Goal: Information Seeking & Learning: Learn about a topic

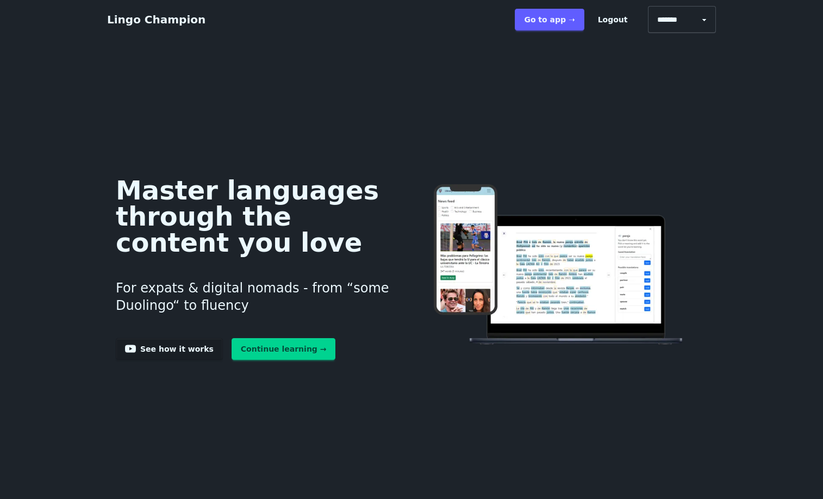
click at [247, 360] on link "Continue learning →" at bounding box center [283, 349] width 104 height 22
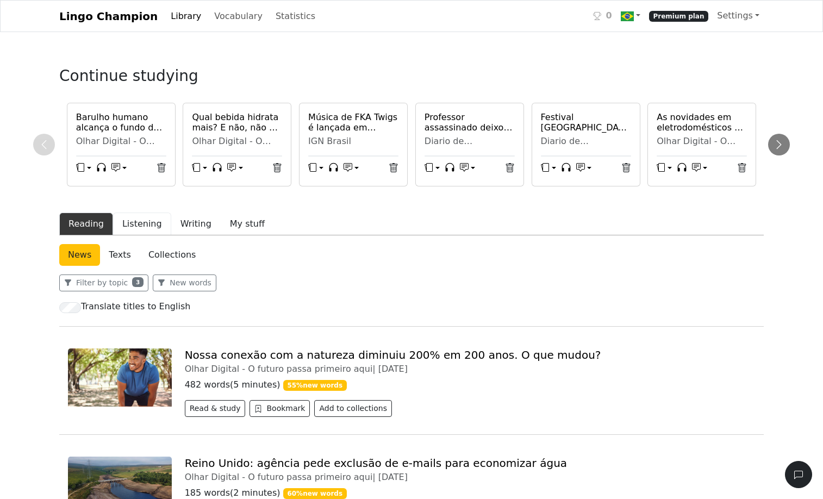
click at [161, 235] on button "Listening" at bounding box center [142, 223] width 58 height 23
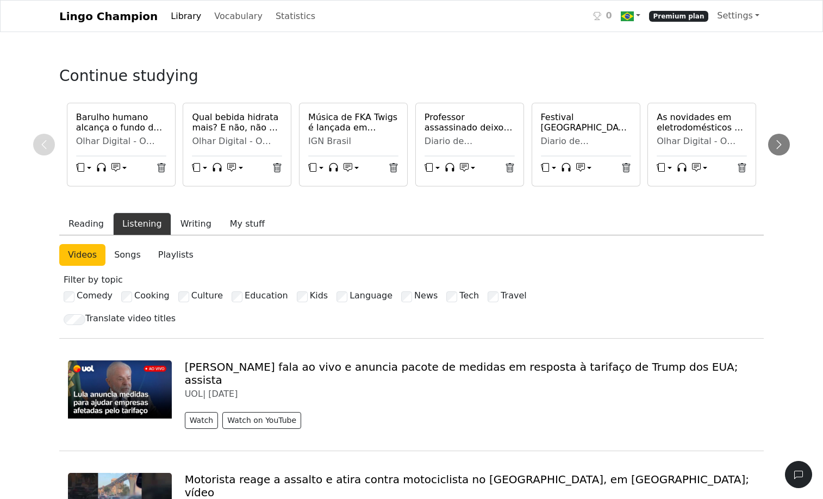
click at [144, 266] on link "Songs" at bounding box center [127, 255] width 44 height 22
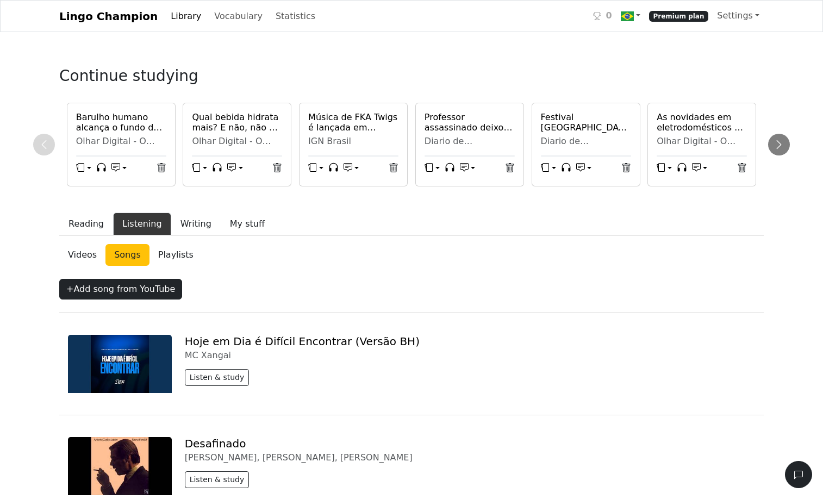
click at [77, 266] on link "Videos" at bounding box center [82, 255] width 46 height 22
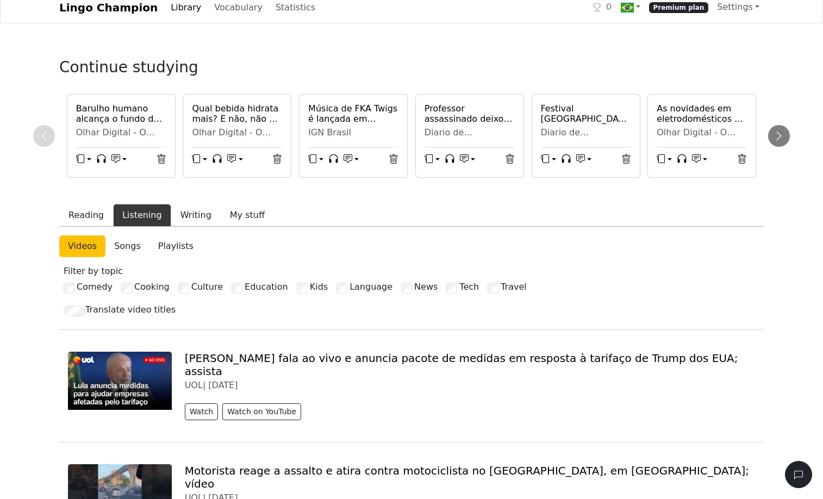
scroll to position [4, 0]
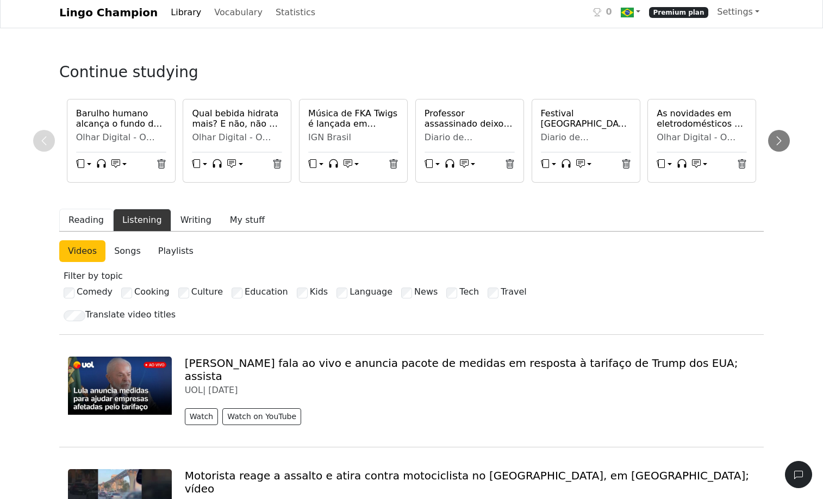
click at [89, 231] on button "Reading" at bounding box center [86, 220] width 54 height 23
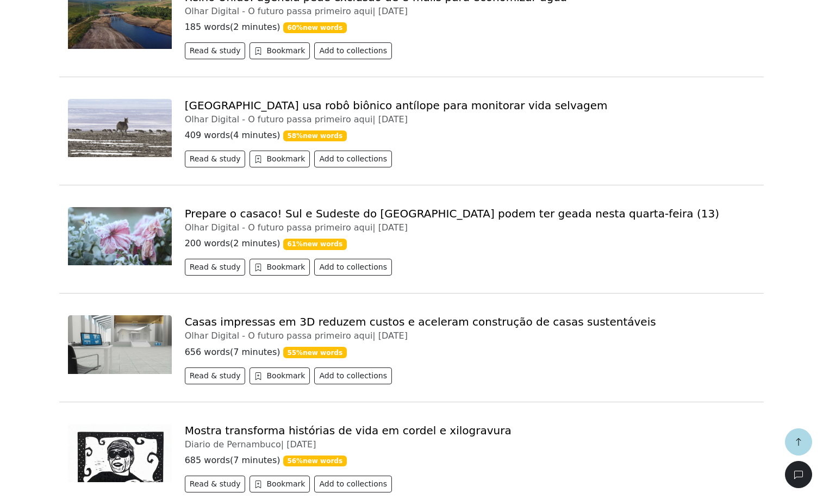
scroll to position [496, 0]
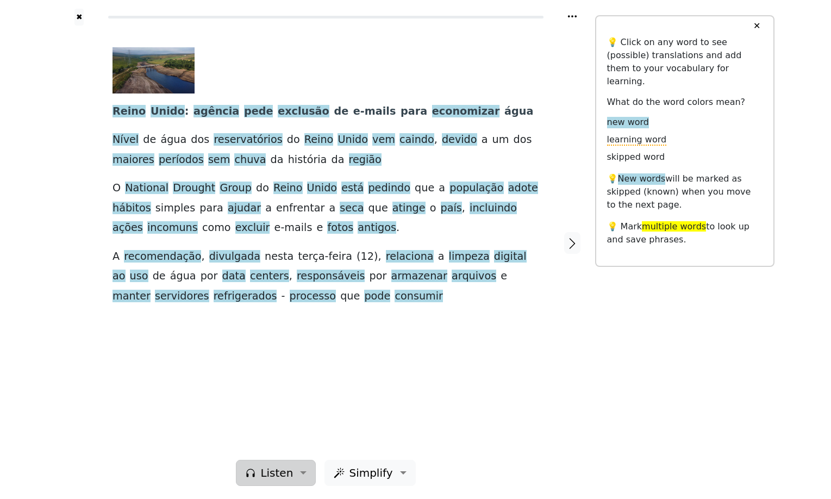
click at [274, 465] on span "Listen" at bounding box center [276, 473] width 33 height 16
click at [298, 395] on link "Generate audio for the content" at bounding box center [313, 403] width 153 height 17
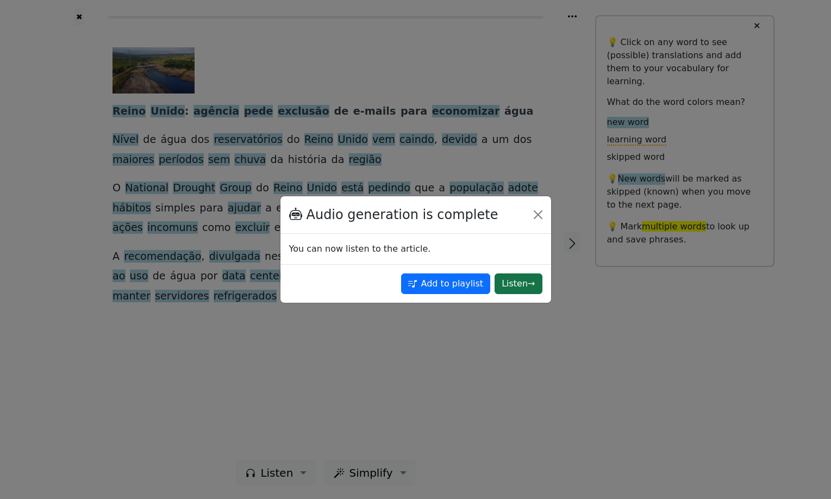
click at [505, 285] on button "Listen →" at bounding box center [517, 283] width 47 height 21
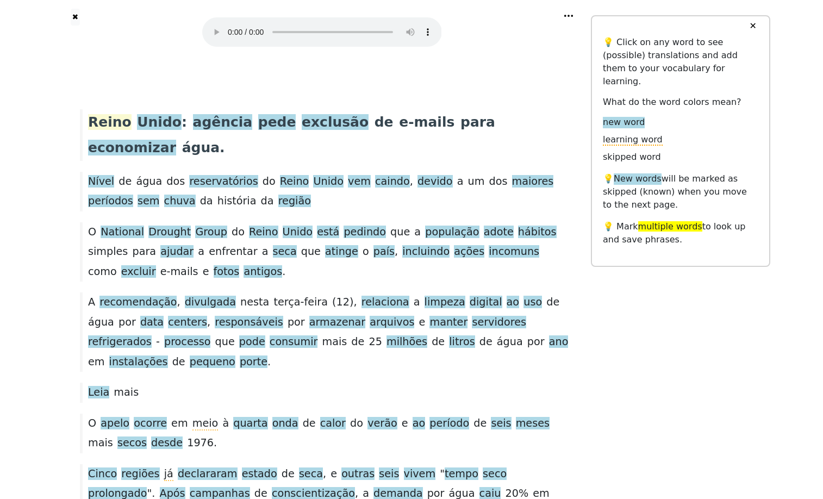
click at [115, 131] on span "Reino" at bounding box center [109, 122] width 43 height 17
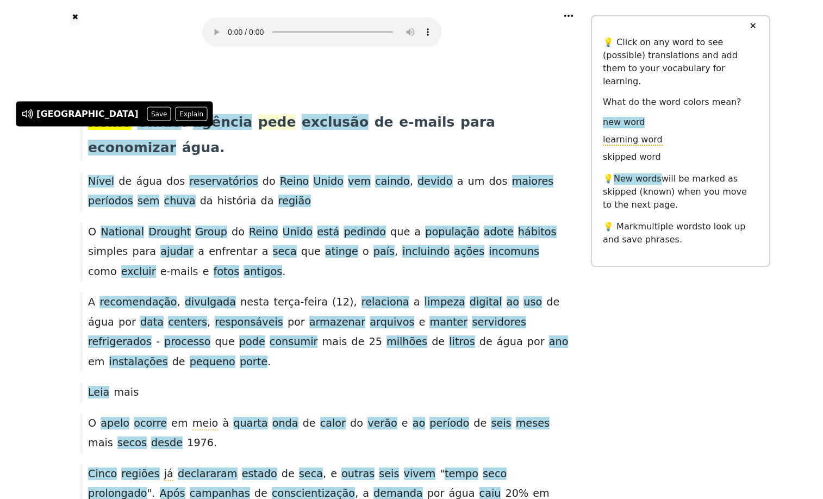
click at [267, 131] on span "pede" at bounding box center [277, 122] width 38 height 17
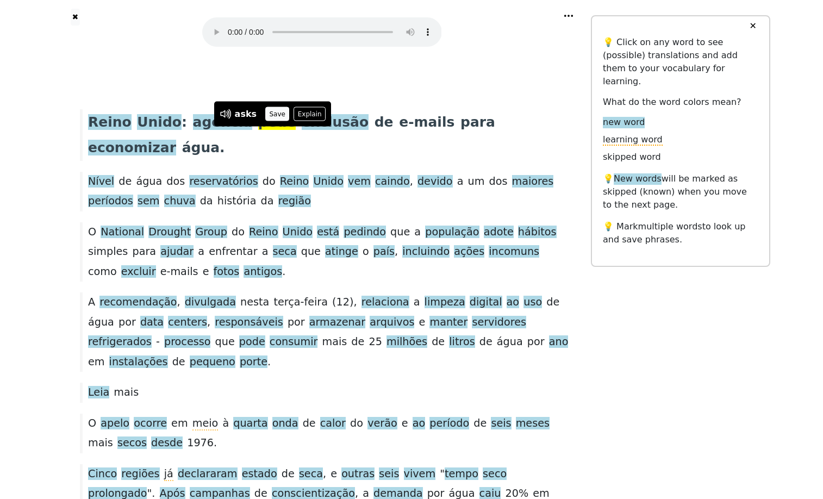
click at [289, 107] on button "Save" at bounding box center [277, 114] width 24 height 14
click at [331, 131] on span "exclusão" at bounding box center [335, 122] width 67 height 17
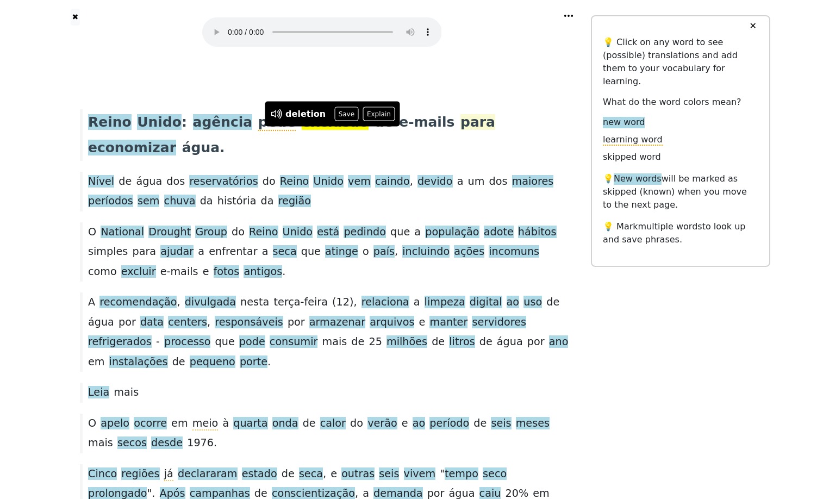
click at [485, 130] on span "para" at bounding box center [477, 122] width 35 height 16
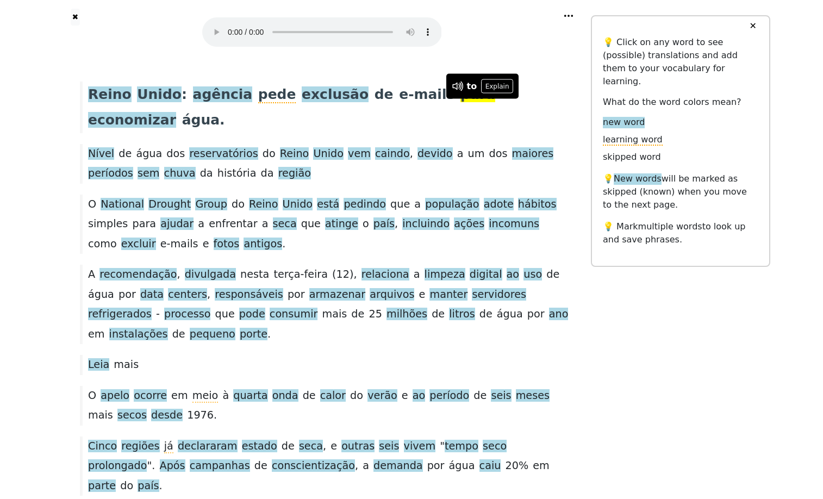
scroll to position [26, 0]
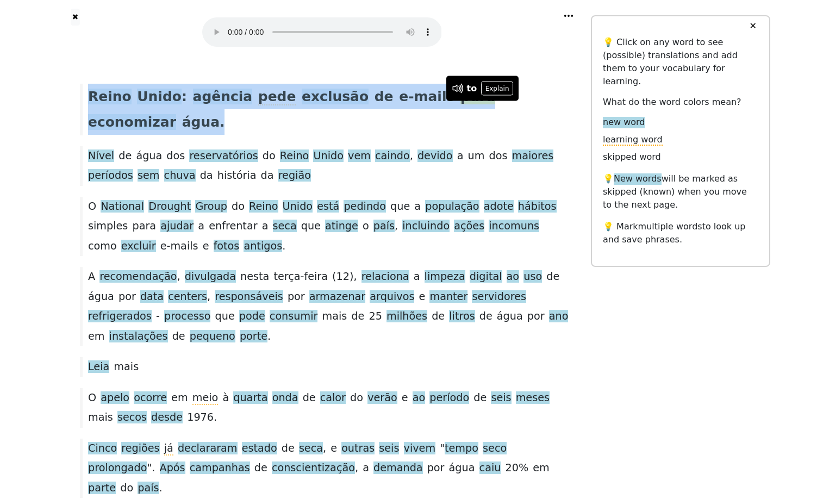
drag, startPoint x: 89, startPoint y: 108, endPoint x: 239, endPoint y: 146, distance: 154.2
click at [239, 135] on div "Reino Unido : agência pede exclusão de e-mails para economizar água ." at bounding box center [321, 110] width 494 height 52
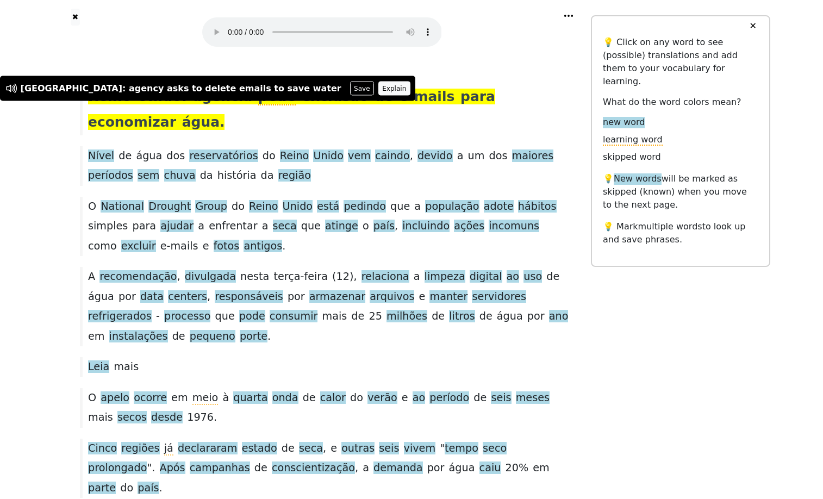
click at [379, 82] on button "Explain" at bounding box center [394, 88] width 32 height 14
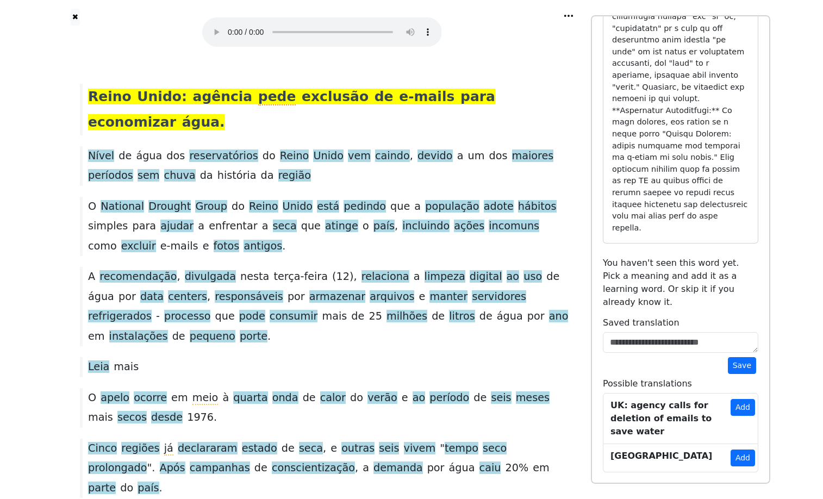
scroll to position [937, 0]
click at [371, 163] on span "vem" at bounding box center [359, 156] width 23 height 14
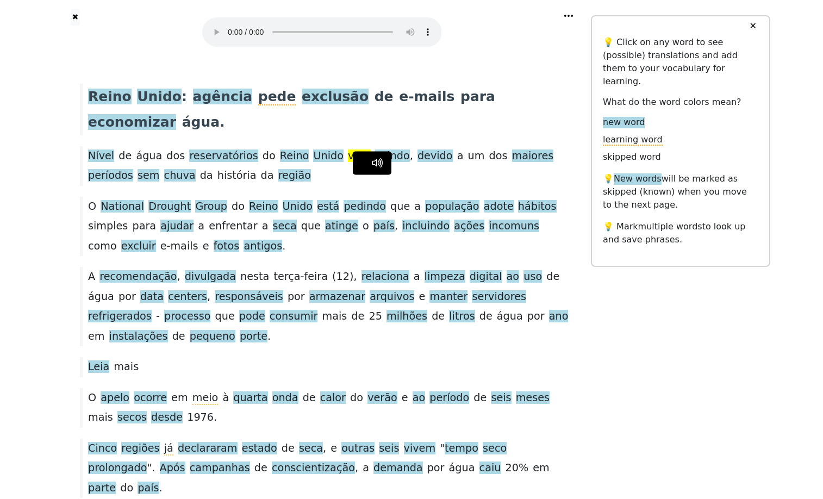
scroll to position [0, 0]
click at [410, 163] on span "caindo" at bounding box center [392, 156] width 35 height 14
click at [444, 163] on span "devido" at bounding box center [434, 156] width 35 height 14
click at [464, 160] on button "Save" at bounding box center [456, 162] width 24 height 14
click at [452, 163] on span "devido" at bounding box center [434, 156] width 35 height 14
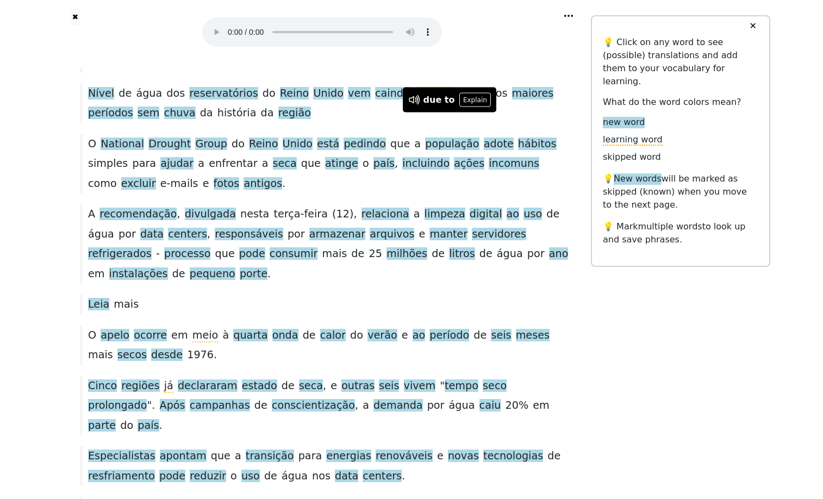
scroll to position [87, 0]
click at [257, 170] on span "enfrentar" at bounding box center [233, 164] width 48 height 12
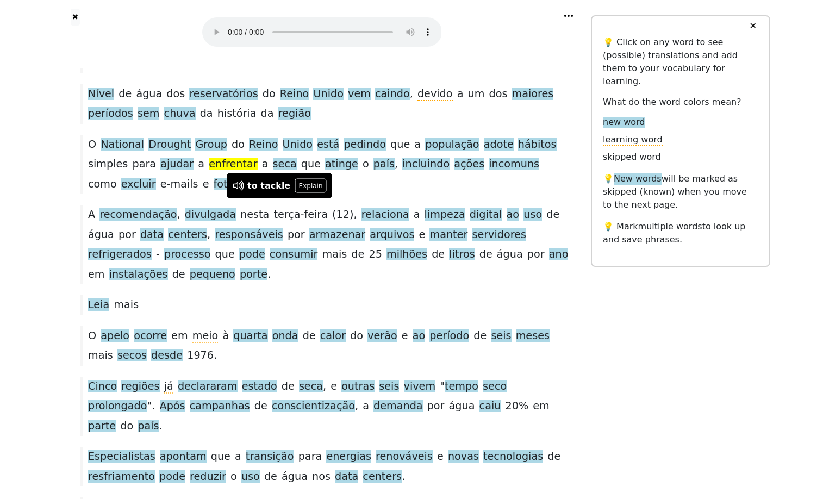
click at [257, 170] on span "enfrentar" at bounding box center [233, 164] width 48 height 12
click at [297, 171] on span "seca" at bounding box center [285, 165] width 24 height 14
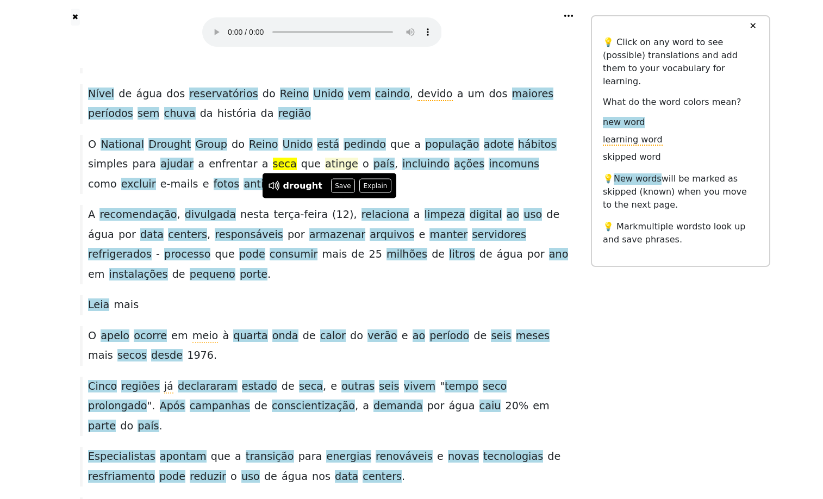
click at [358, 171] on span "atinge" at bounding box center [341, 165] width 33 height 14
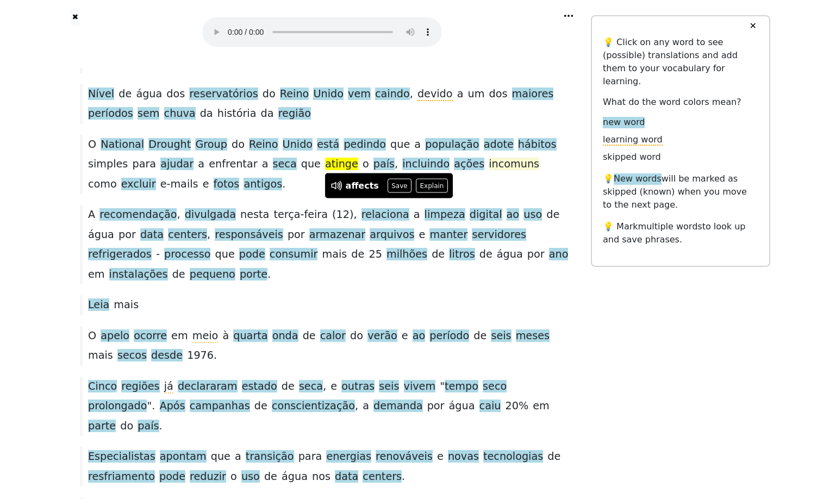
click at [488, 171] on span "incomuns" at bounding box center [513, 165] width 51 height 14
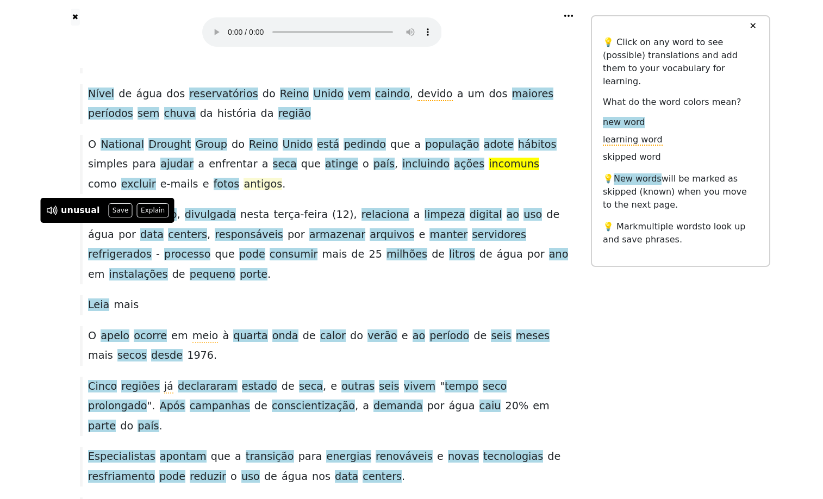
click at [282, 191] on span "antigos" at bounding box center [262, 185] width 39 height 14
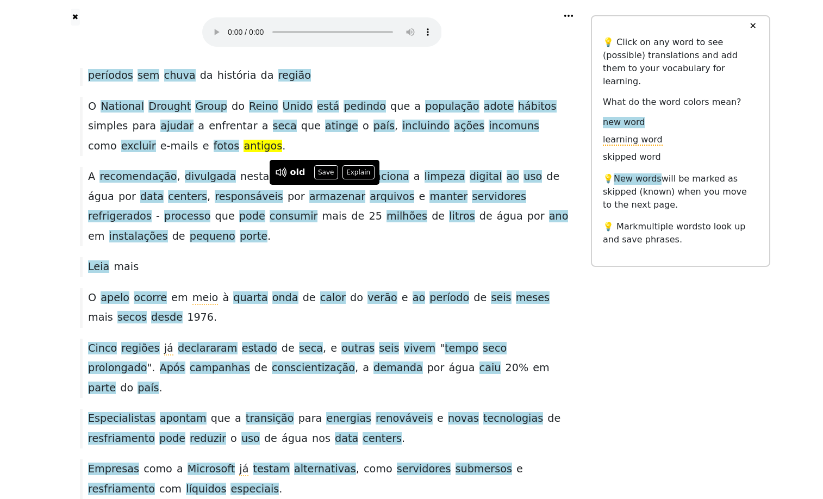
scroll to position [158, 0]
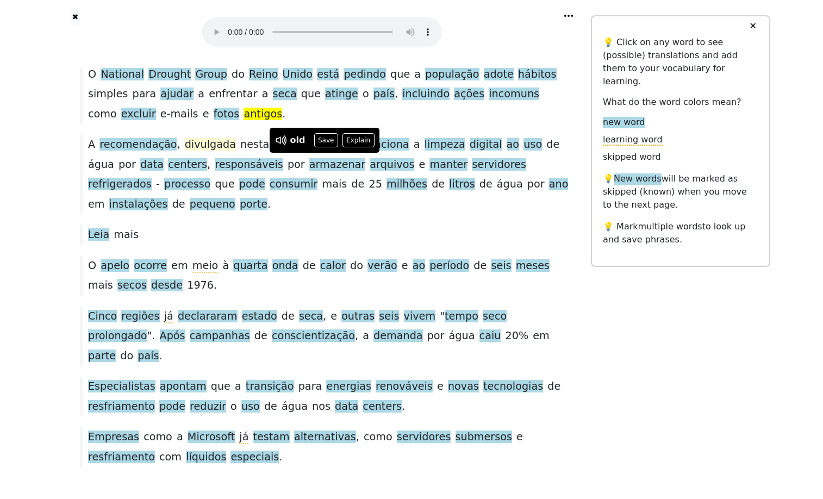
click at [212, 152] on span "divulgada" at bounding box center [210, 145] width 51 height 14
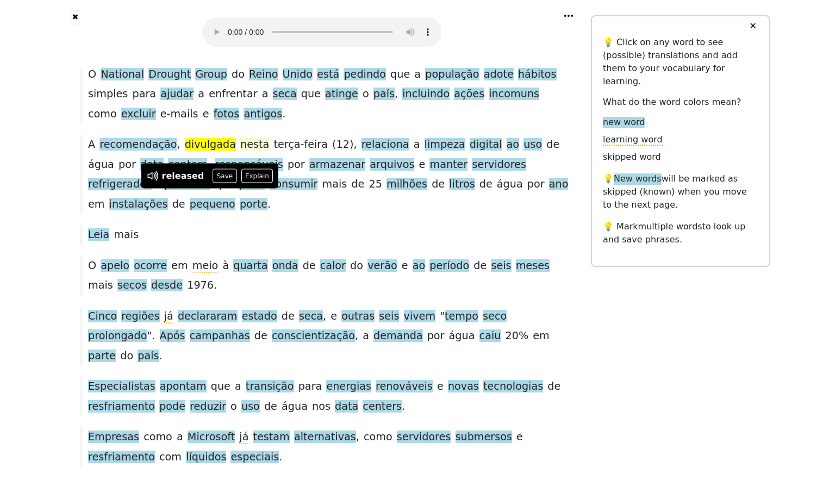
click at [262, 151] on span "nesta" at bounding box center [254, 144] width 29 height 12
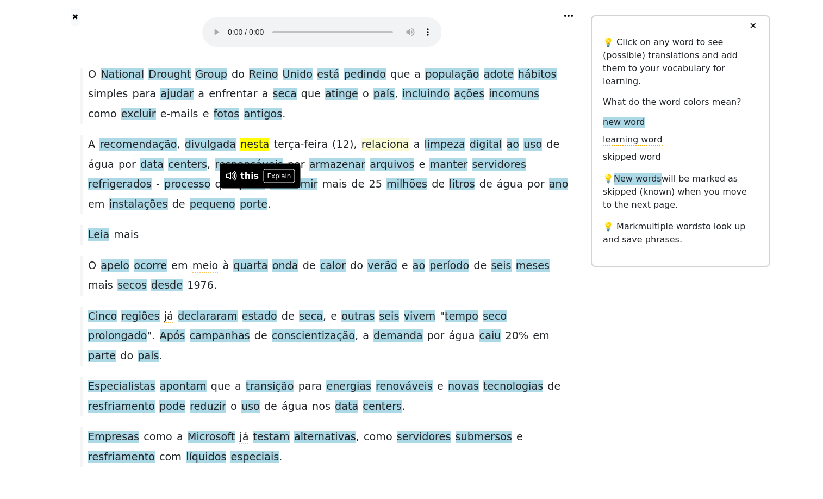
click at [402, 152] on span "relaciona" at bounding box center [385, 145] width 48 height 14
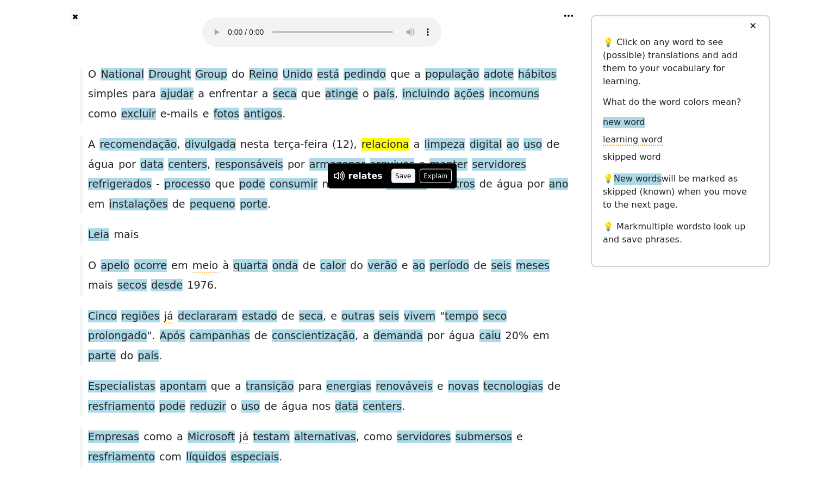
click at [405, 169] on button "Save" at bounding box center [403, 176] width 24 height 14
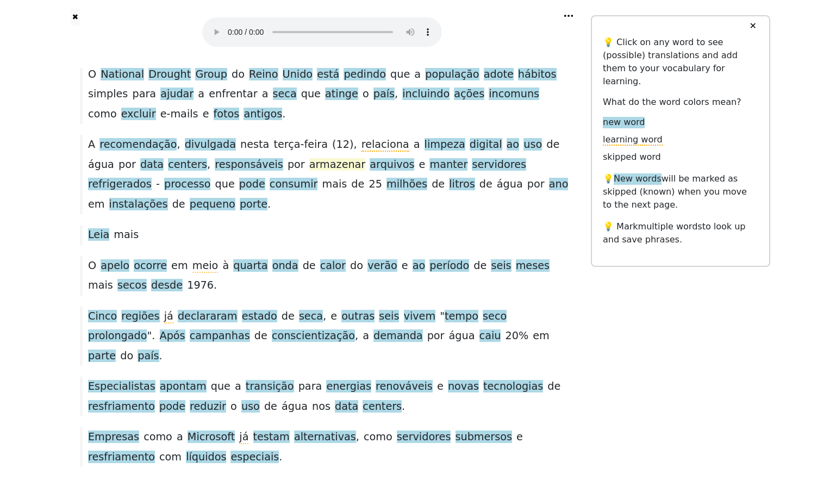
click at [361, 172] on span "armazenar" at bounding box center [337, 165] width 56 height 14
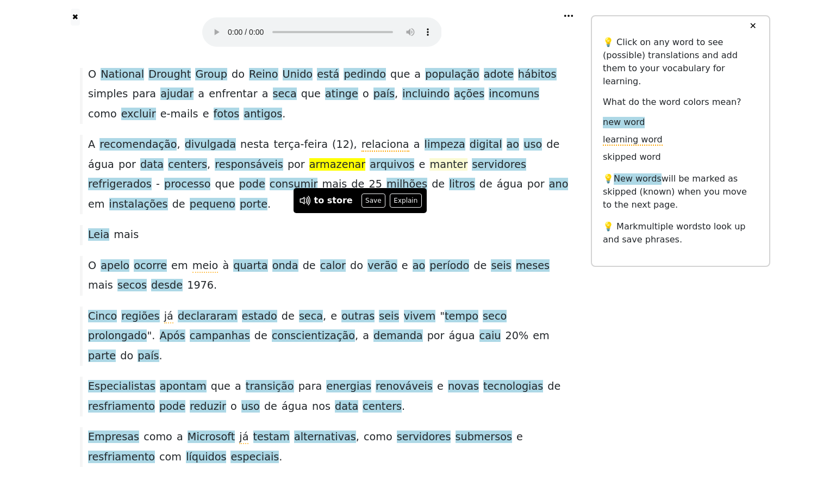
click at [467, 172] on span "manter" at bounding box center [448, 165] width 38 height 14
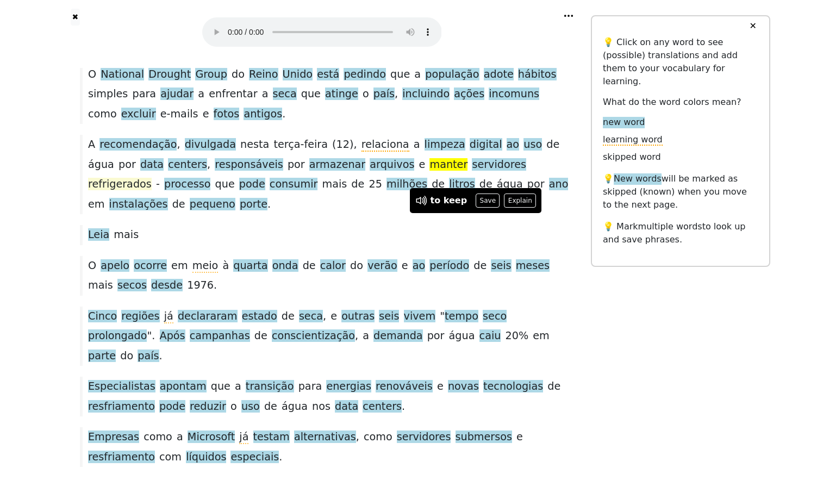
click at [118, 191] on span "refrigerados" at bounding box center [120, 185] width 64 height 14
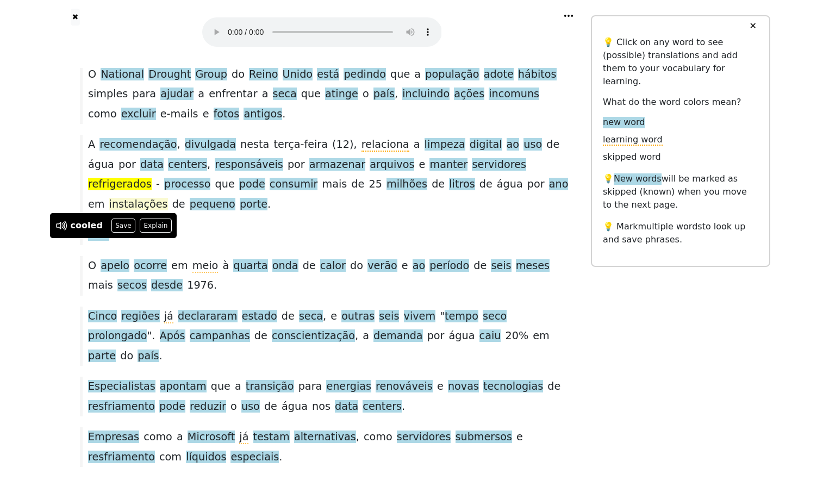
click at [168, 211] on span "instalações" at bounding box center [138, 205] width 59 height 14
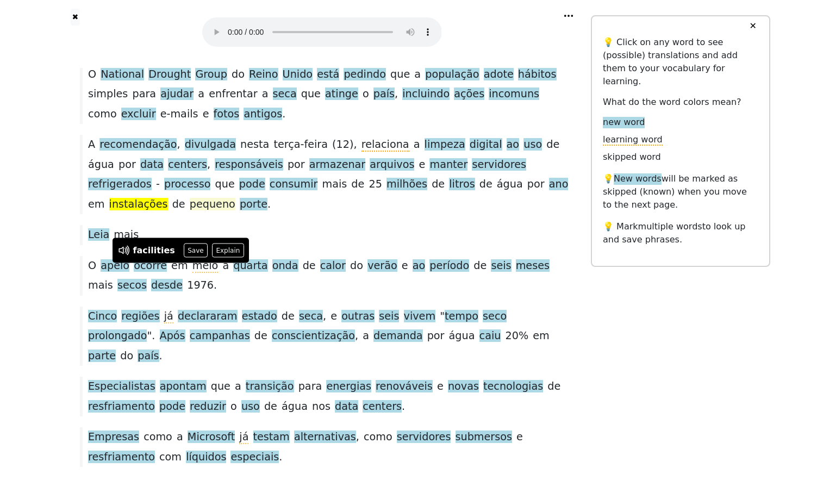
click at [235, 211] on span "pequeno" at bounding box center [213, 205] width 46 height 14
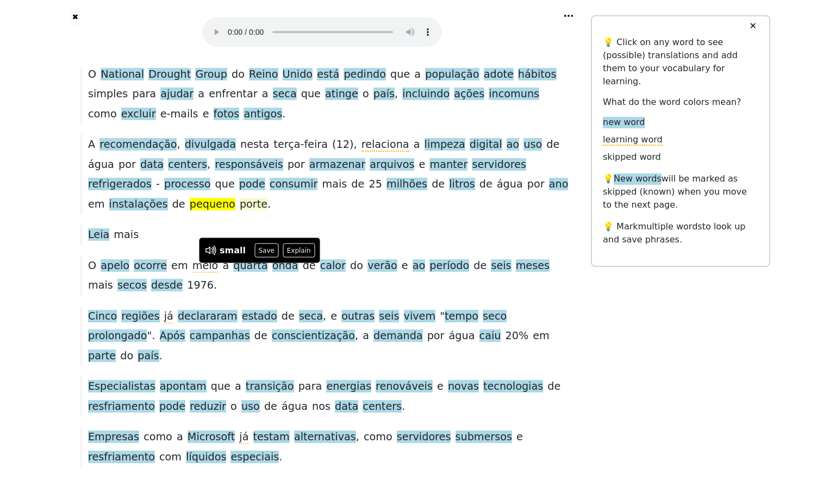
click at [267, 211] on span "porte" at bounding box center [254, 205] width 28 height 14
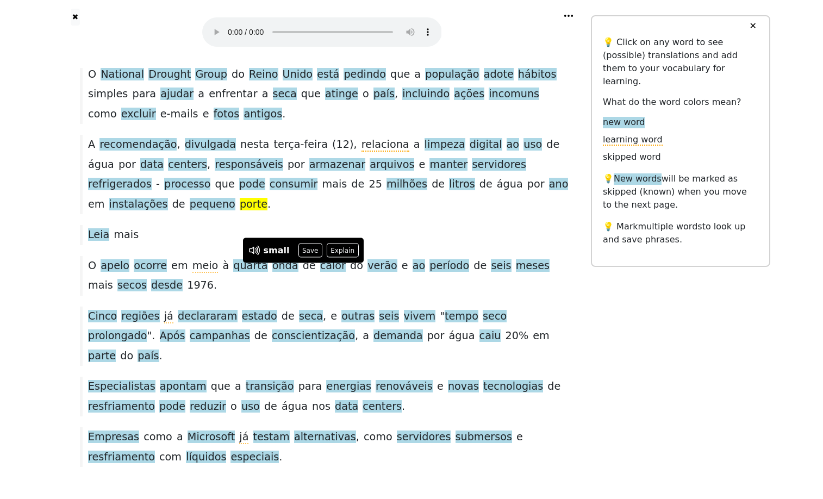
click at [267, 211] on span "porte" at bounding box center [254, 205] width 28 height 14
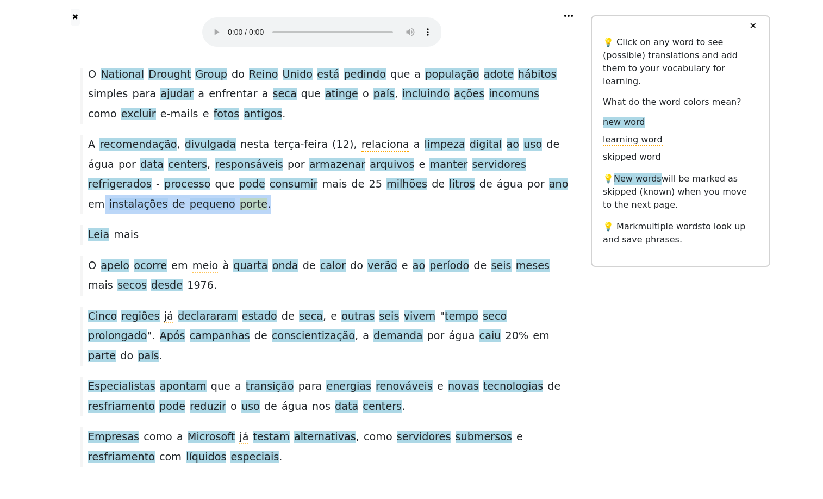
drag, startPoint x: 155, startPoint y: 270, endPoint x: 332, endPoint y: 275, distance: 177.2
click at [332, 214] on div "A recomendação , divulgada nesta terça-feira ( 12 ), relaciona a limpeza digita…" at bounding box center [321, 174] width 494 height 79
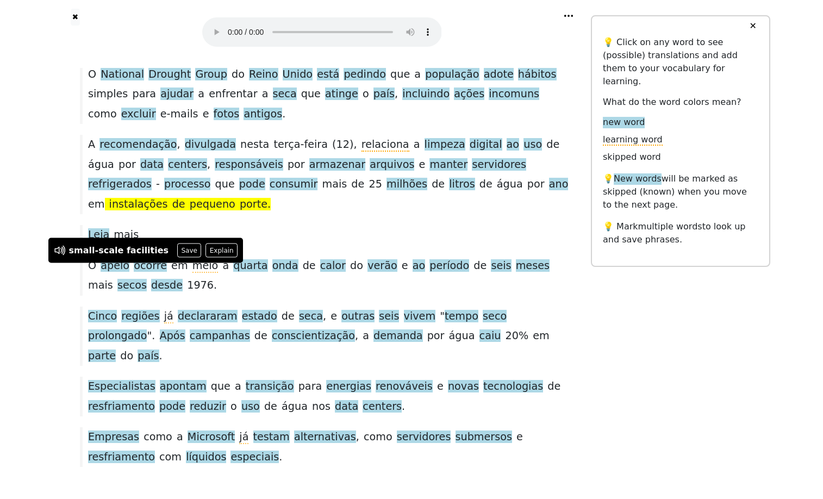
click at [149, 244] on div "Leia mais" at bounding box center [321, 235] width 494 height 20
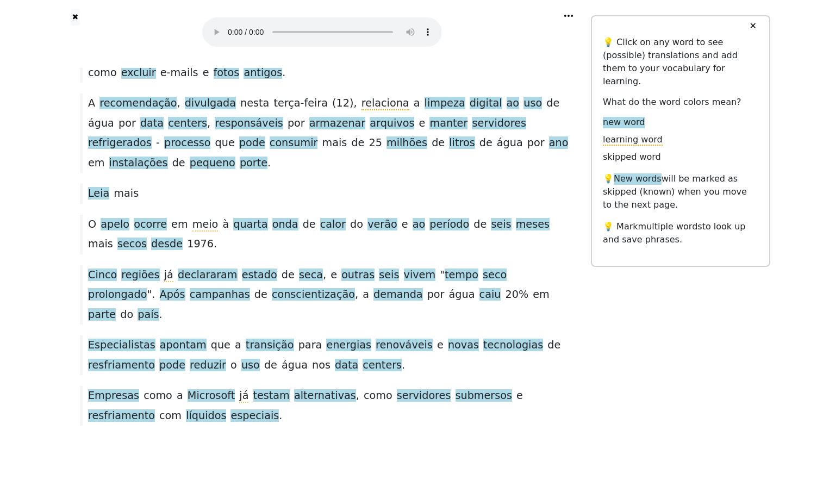
scroll to position [313, 0]
click at [110, 218] on span "apelo" at bounding box center [115, 225] width 29 height 14
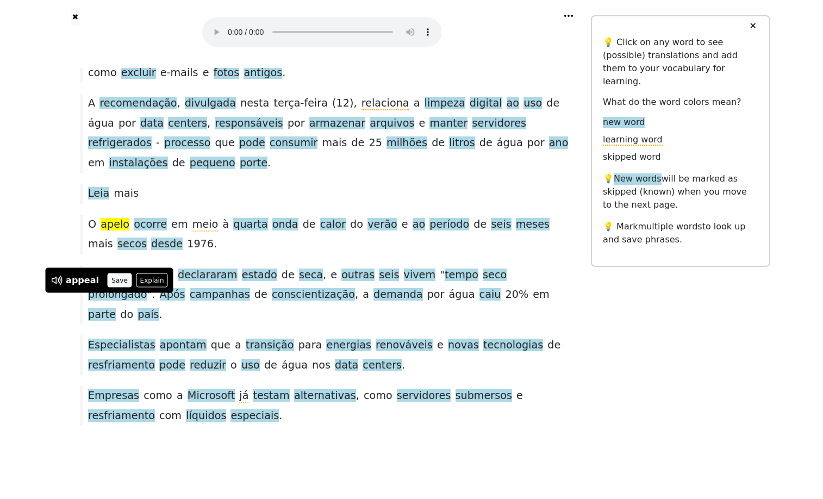
click at [130, 273] on button "Save" at bounding box center [120, 280] width 24 height 14
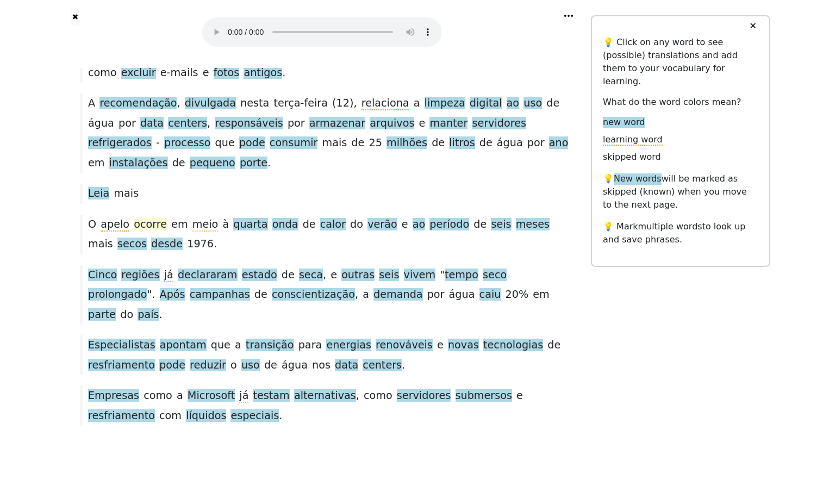
click at [150, 218] on span "ocorre" at bounding box center [150, 225] width 33 height 14
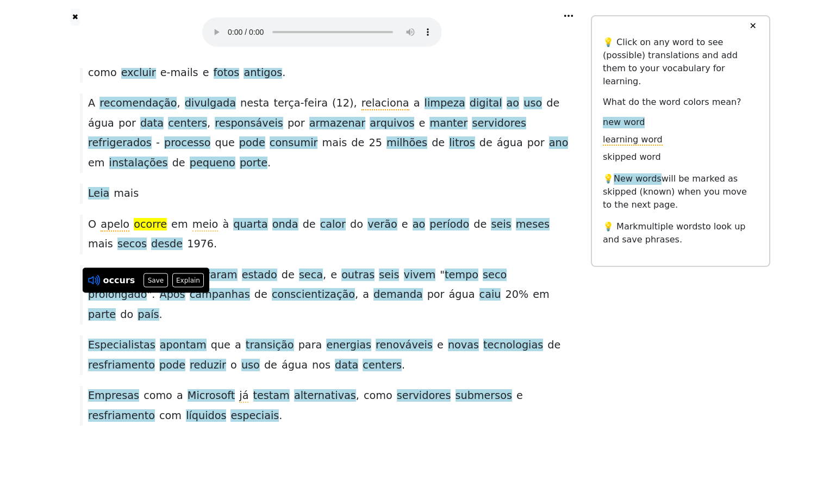
click at [92, 273] on icon at bounding box center [94, 280] width 14 height 14
click at [272, 218] on span at bounding box center [270, 225] width 4 height 14
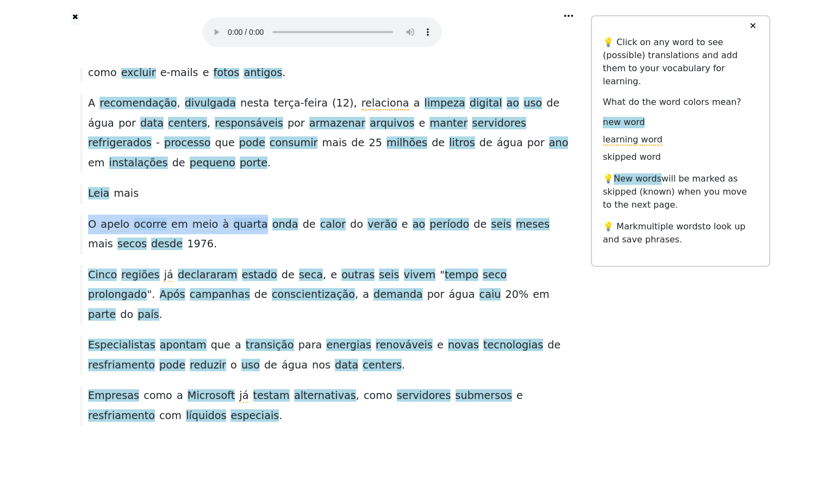
drag, startPoint x: 277, startPoint y: 186, endPoint x: 87, endPoint y: 183, distance: 189.6
click at [87, 215] on div "O apelo ocorre em meio à quarta onda de calor do verão e ao período de seis mes…" at bounding box center [321, 235] width 494 height 40
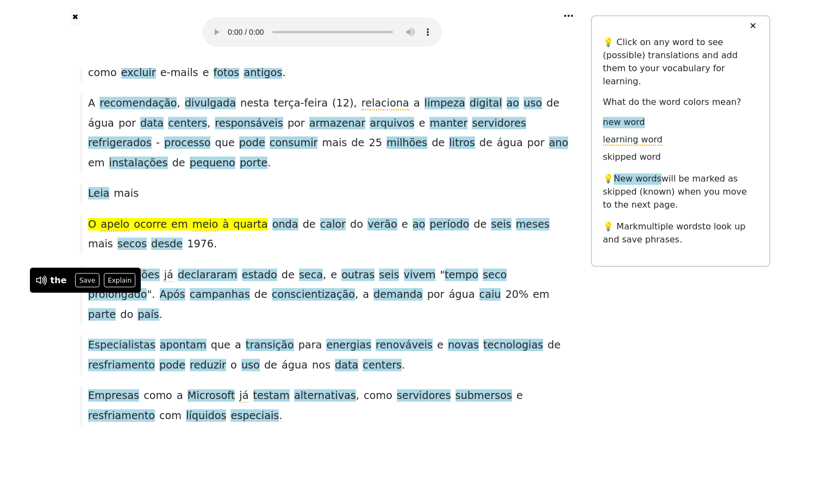
click at [212, 184] on div "Leia mais" at bounding box center [321, 194] width 494 height 20
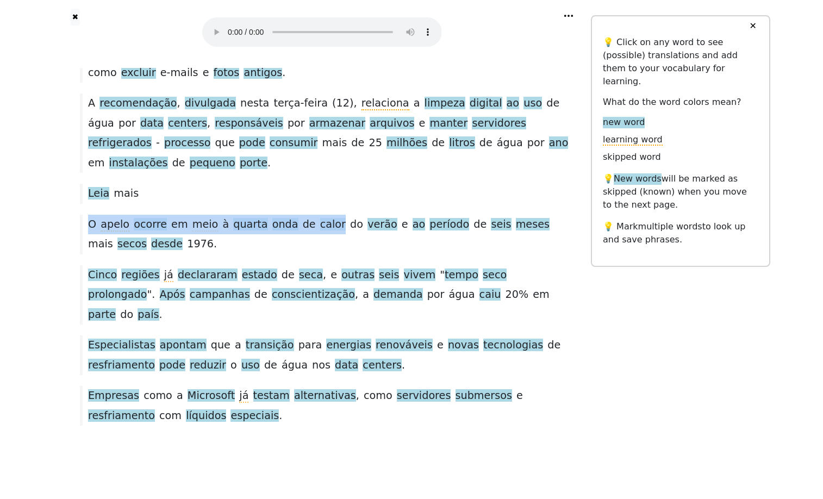
drag, startPoint x: 87, startPoint y: 185, endPoint x: 359, endPoint y: 191, distance: 271.2
click at [359, 215] on div "O apelo ocorre em meio à quarta onda de calor do verão e ao período de seis mes…" at bounding box center [321, 235] width 494 height 40
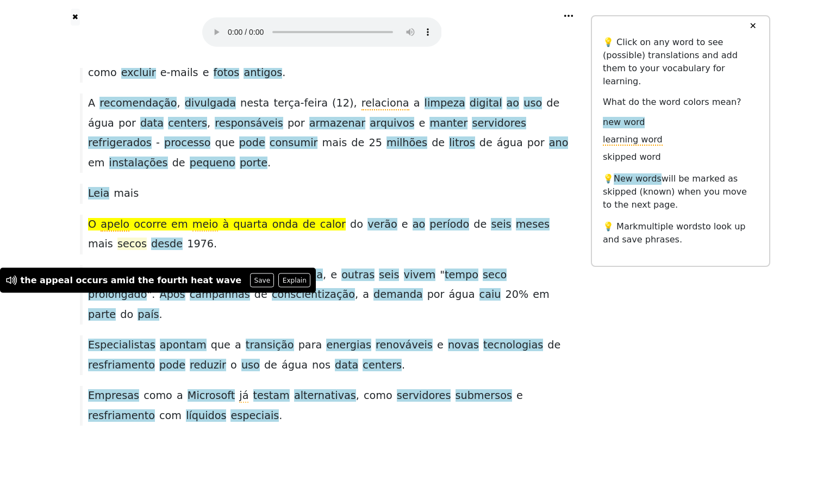
click at [147, 237] on span "secos" at bounding box center [131, 244] width 29 height 14
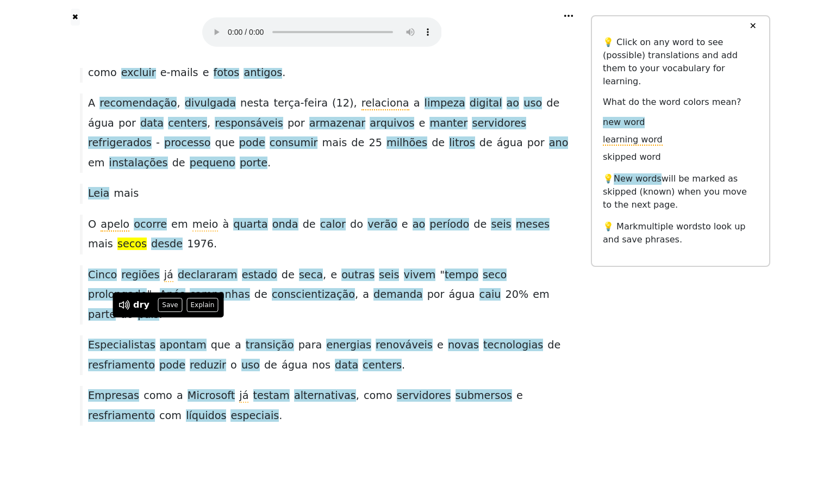
click at [279, 215] on div "O apelo ocorre em meio à quarta onda de calor do verão e ao período de seis mes…" at bounding box center [321, 235] width 494 height 40
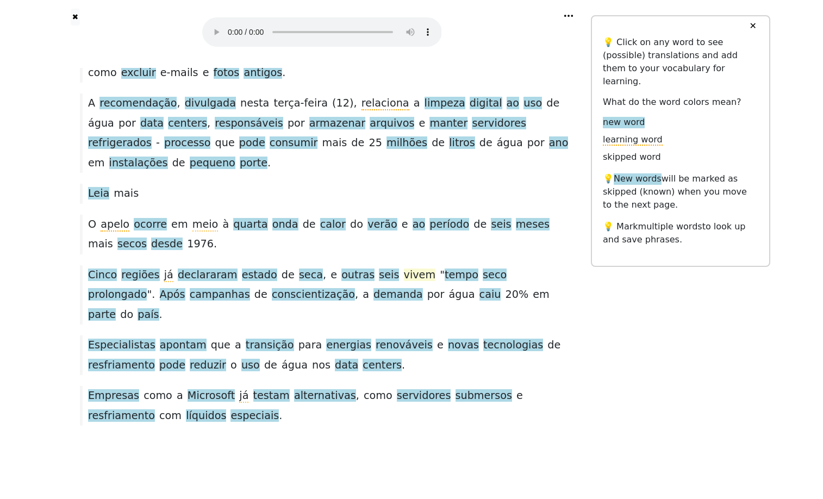
click at [432, 268] on span "vivem" at bounding box center [420, 275] width 32 height 14
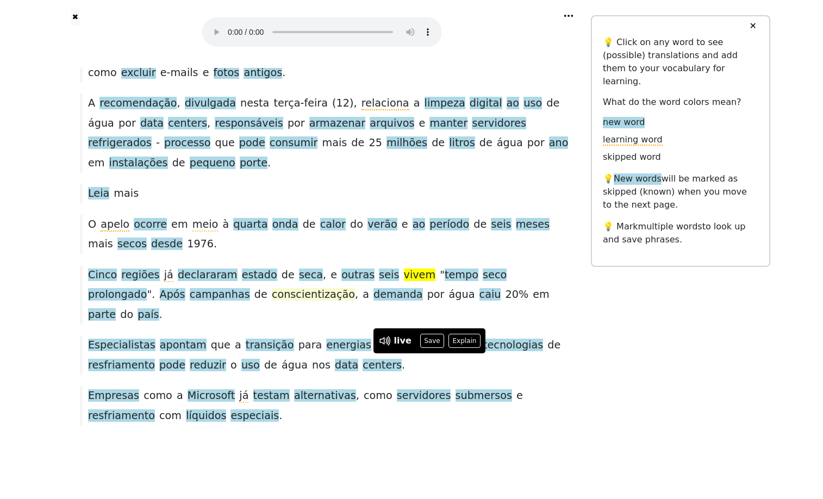
click at [307, 288] on span "conscientização" at bounding box center [313, 295] width 83 height 14
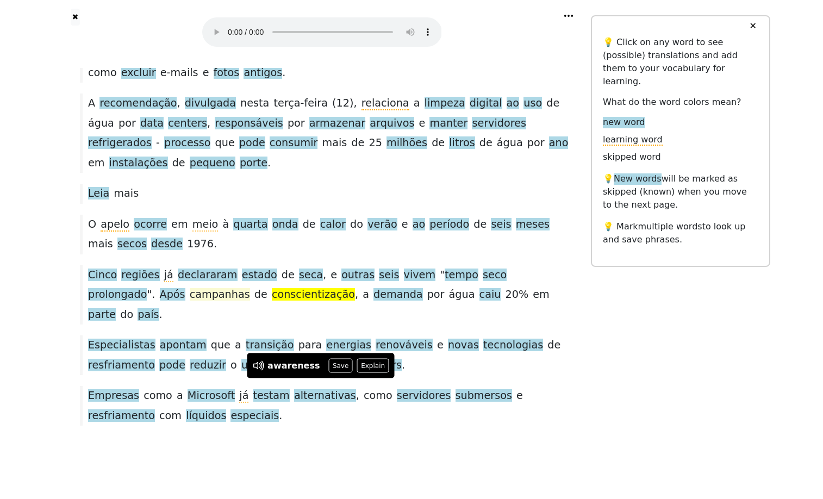
click at [246, 288] on span "campanhas" at bounding box center [220, 295] width 60 height 14
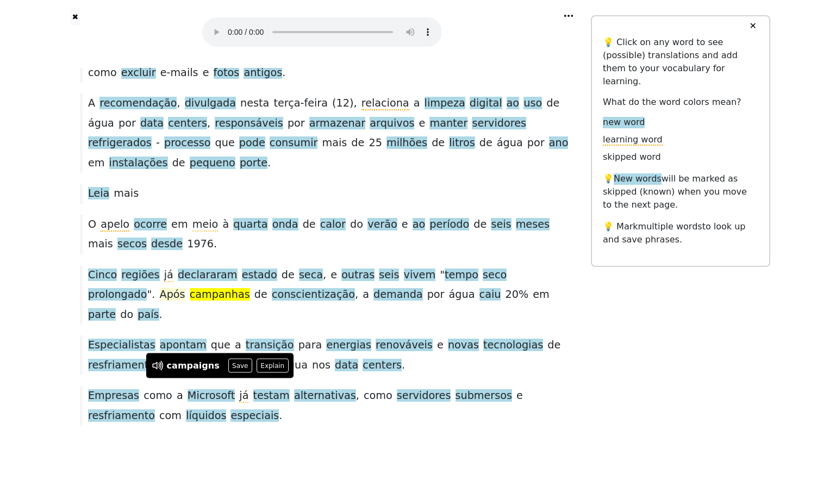
click at [175, 288] on span "Após" at bounding box center [173, 295] width 26 height 14
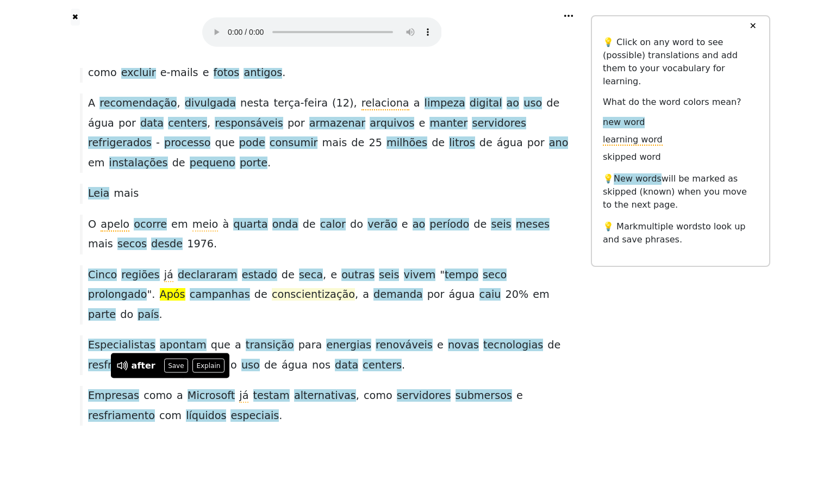
click at [340, 288] on span "conscientização" at bounding box center [313, 295] width 83 height 14
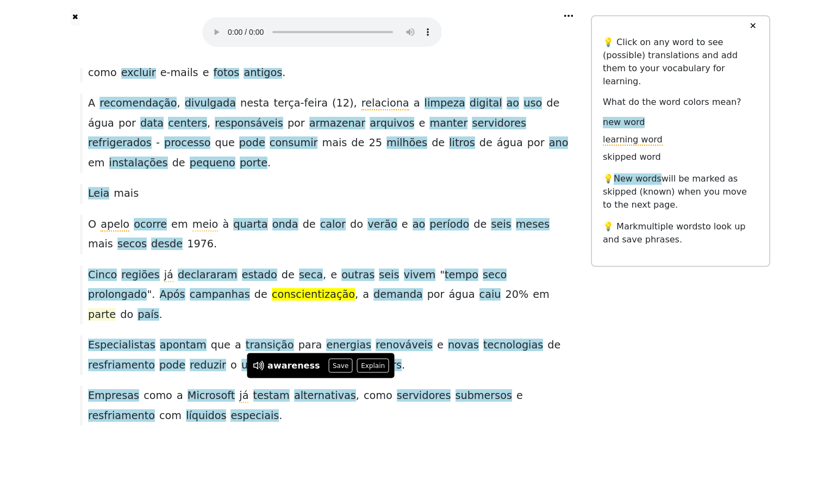
click at [116, 308] on span "parte" at bounding box center [102, 315] width 28 height 14
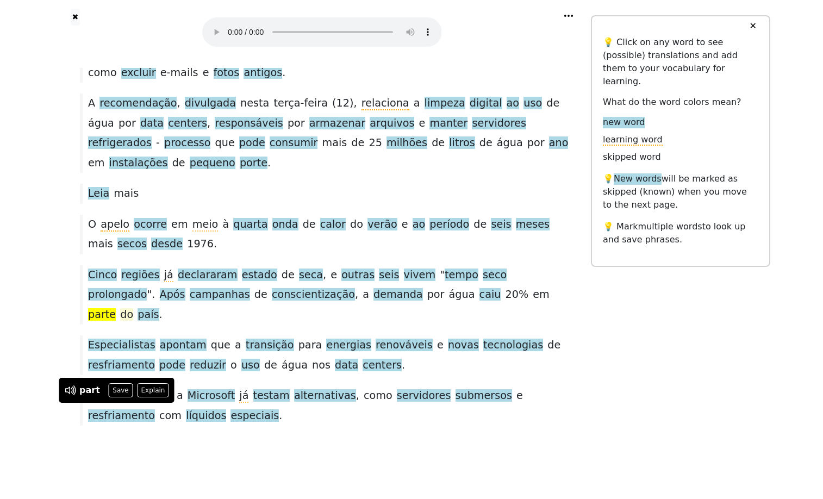
click at [133, 308] on span "do" at bounding box center [126, 314] width 13 height 12
click at [159, 308] on span "país" at bounding box center [147, 315] width 21 height 14
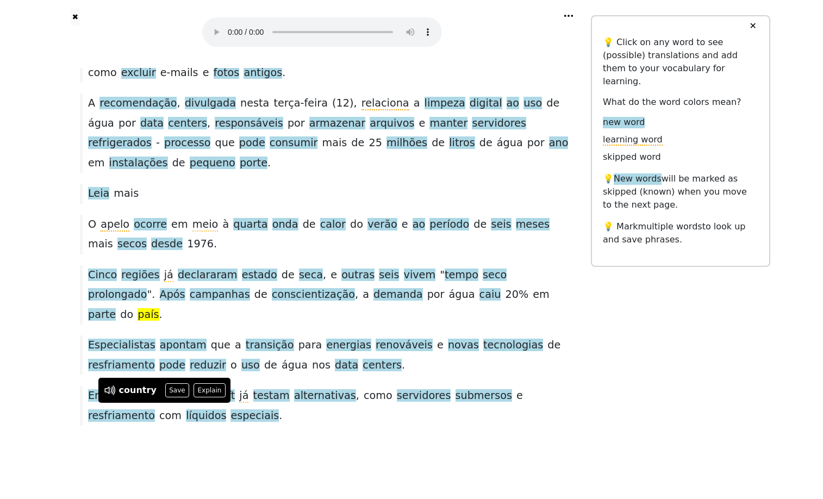
click at [221, 298] on div "Cinco regiões já declararam estado de seca , e outras seis vivem " tempo seco p…" at bounding box center [321, 294] width 494 height 59
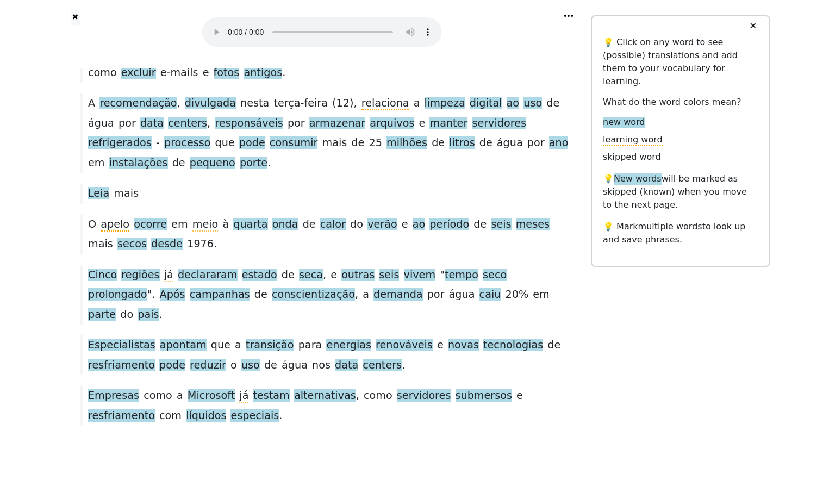
scroll to position [319, 0]
click at [186, 338] on span "apontam" at bounding box center [183, 345] width 47 height 14
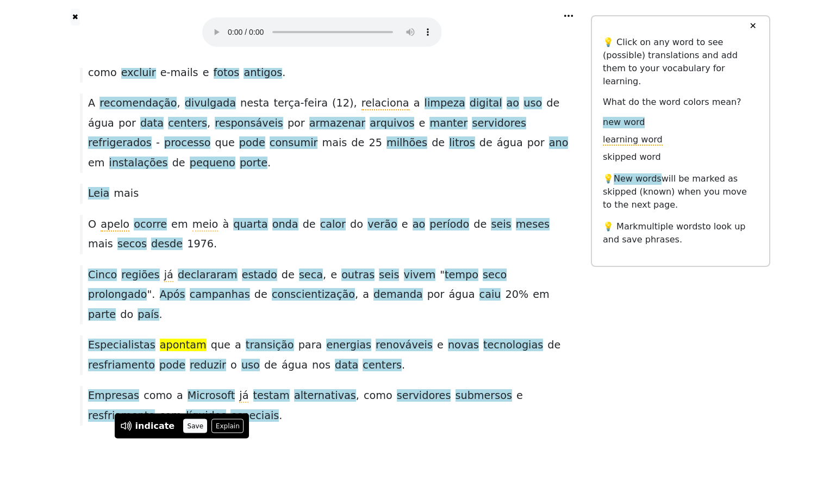
click at [205, 419] on button "Save" at bounding box center [195, 426] width 24 height 14
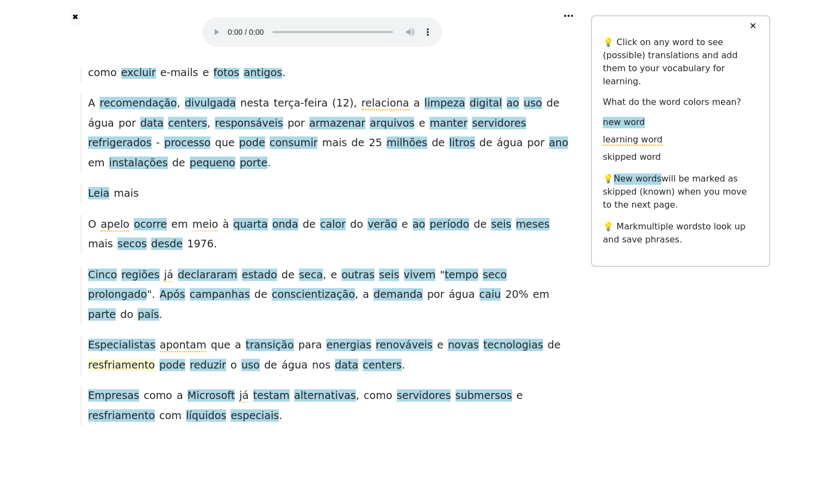
click at [155, 359] on span "resfriamento" at bounding box center [121, 366] width 67 height 14
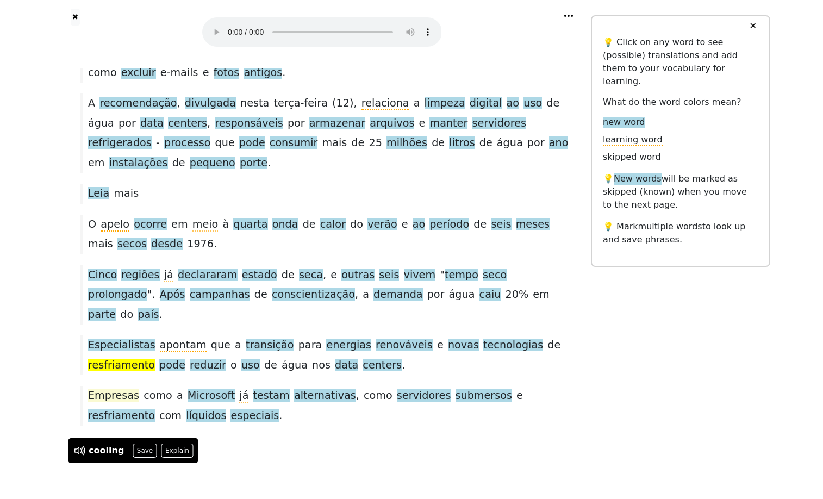
click at [115, 389] on span "Empresas" at bounding box center [113, 396] width 51 height 14
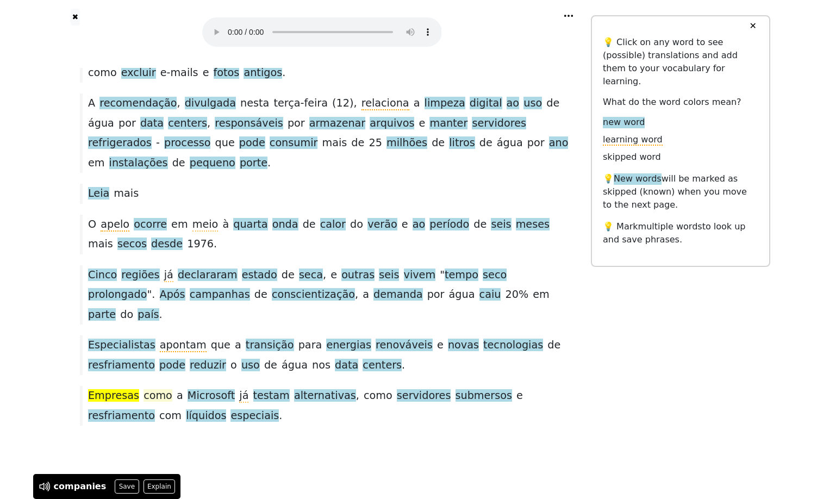
click at [160, 389] on span "como" at bounding box center [157, 395] width 29 height 12
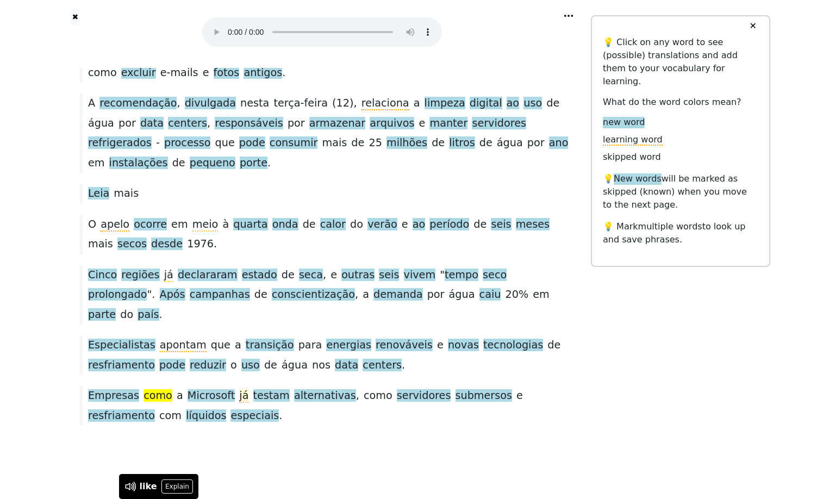
click at [248, 389] on span "já" at bounding box center [243, 396] width 9 height 14
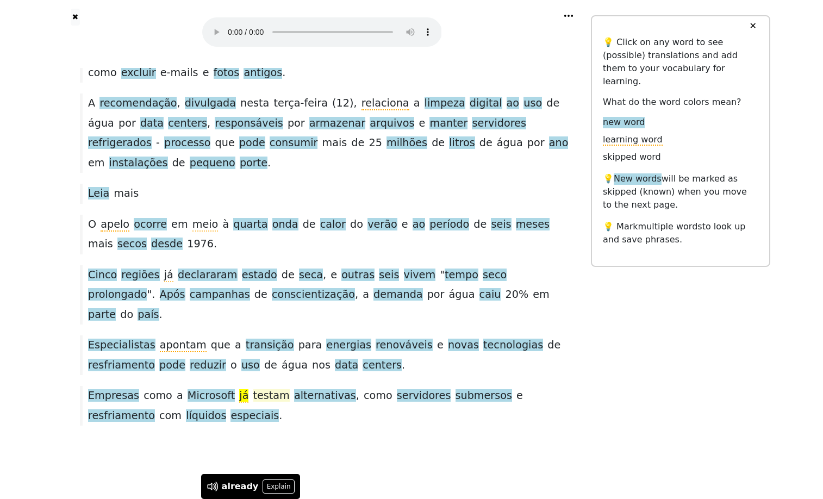
click at [281, 389] on span "testam" at bounding box center [271, 396] width 36 height 14
click at [440, 389] on span "servidores" at bounding box center [424, 396] width 54 height 14
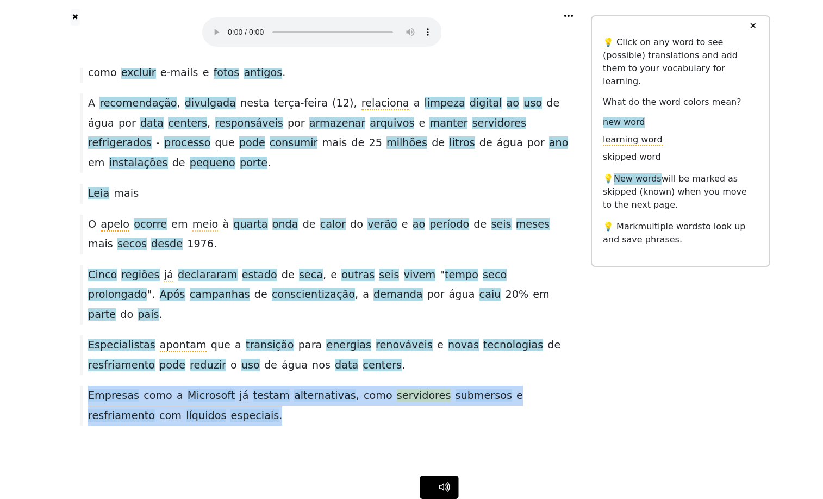
drag, startPoint x: 86, startPoint y: 385, endPoint x: 293, endPoint y: 409, distance: 207.8
click at [293, 409] on div "Empresas como a Microsoft já testam alternativas , como servidores submersos e …" at bounding box center [321, 406] width 494 height 40
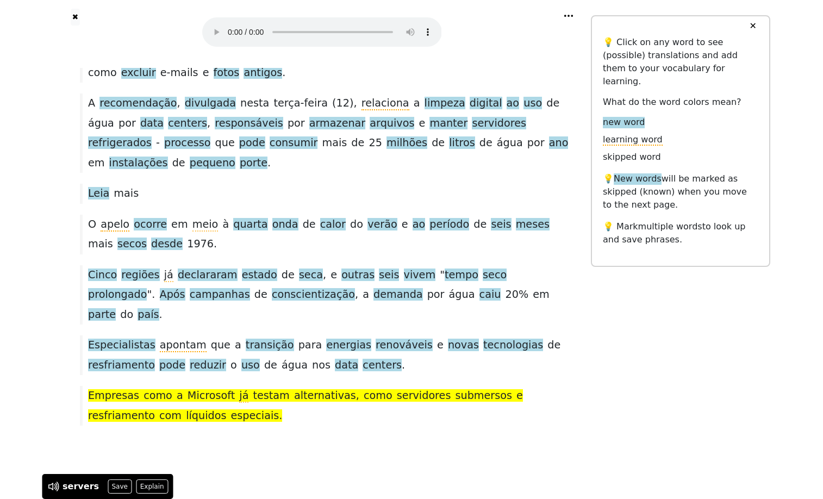
click at [115, 397] on div "Empresas como a Microsoft já testam alternativas , como servidores submersos e …" at bounding box center [321, 406] width 494 height 40
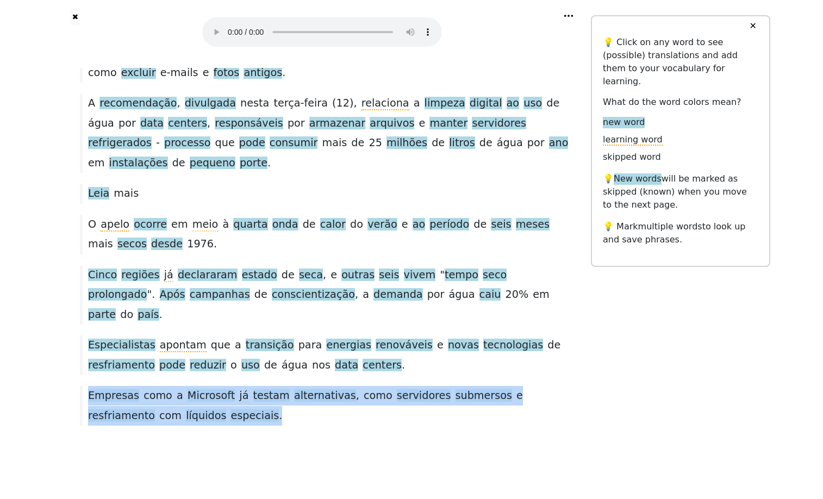
drag, startPoint x: 88, startPoint y: 388, endPoint x: 293, endPoint y: 406, distance: 205.6
click at [293, 406] on div "Empresas como a Microsoft já testam alternativas , como servidores submersos e …" at bounding box center [321, 406] width 494 height 40
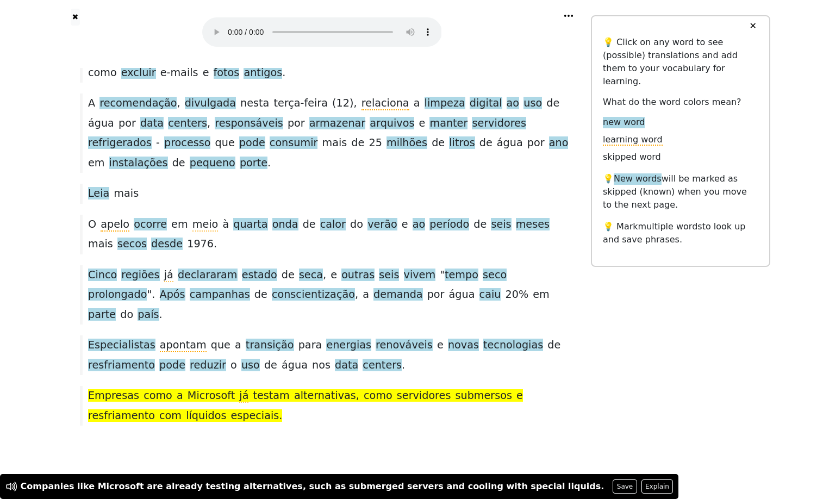
click at [308, 408] on div "Empresas como a Microsoft já testam alternativas , como servidores submersos e …" at bounding box center [321, 406] width 494 height 40
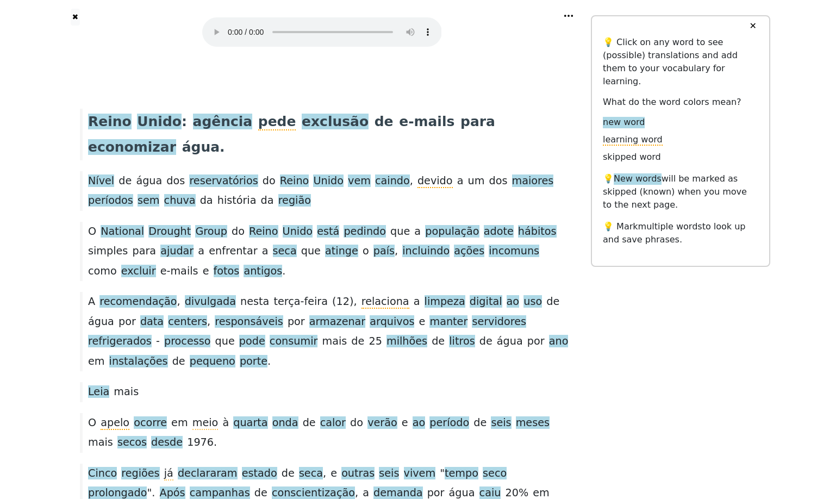
scroll to position [0, 0]
click at [74, 23] on button "✖" at bounding box center [75, 17] width 9 height 17
